Goal: Check status: Check status

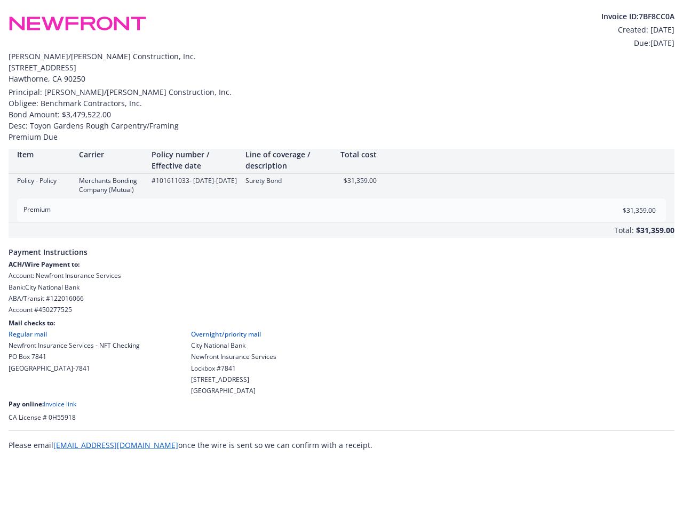
click at [342, 230] on div "Total: $31,359.00" at bounding box center [342, 230] width 666 height 15
